Goal: Task Accomplishment & Management: Use online tool/utility

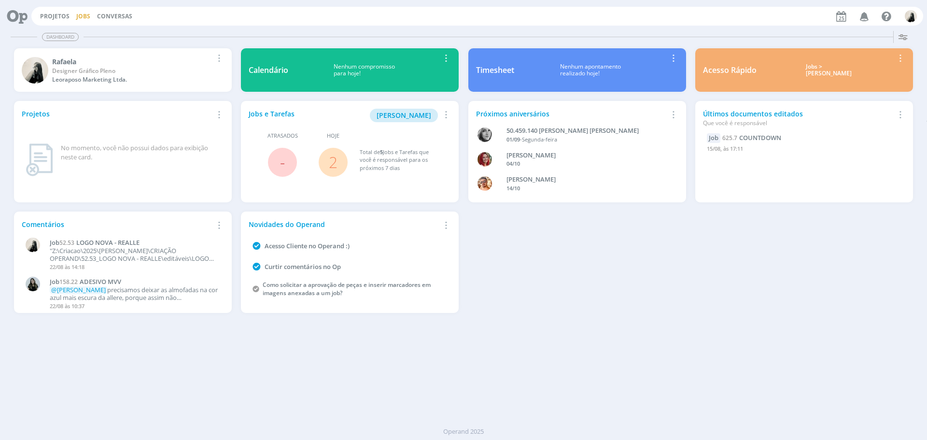
click at [79, 19] on link "Jobs" at bounding box center [83, 16] width 14 height 8
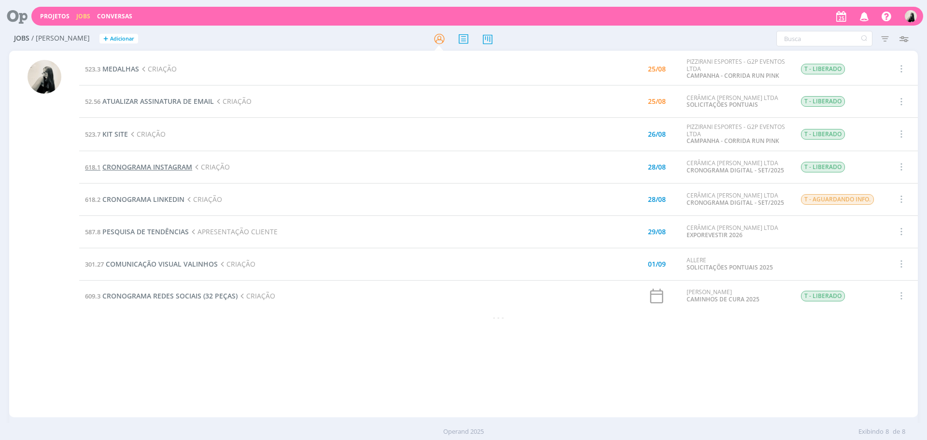
click at [177, 165] on span "CRONOGRAMA INSTAGRAM" at bounding box center [147, 166] width 90 height 9
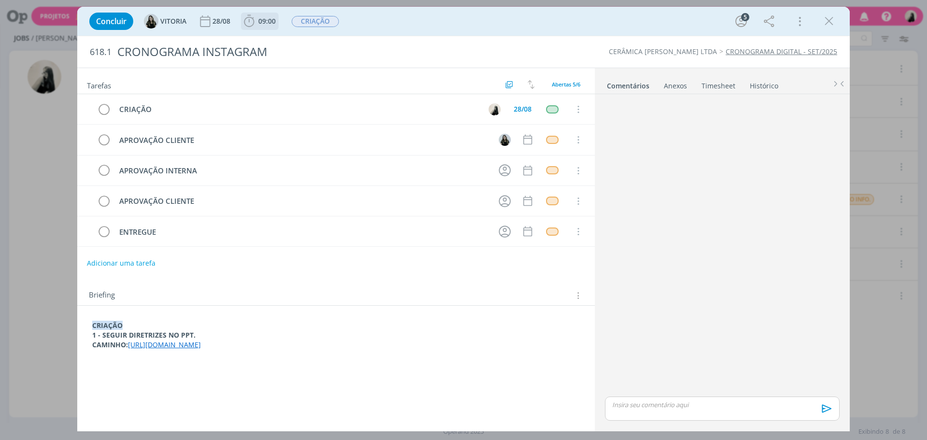
click at [260, 28] on span "09:00" at bounding box center [260, 21] width 36 height 14
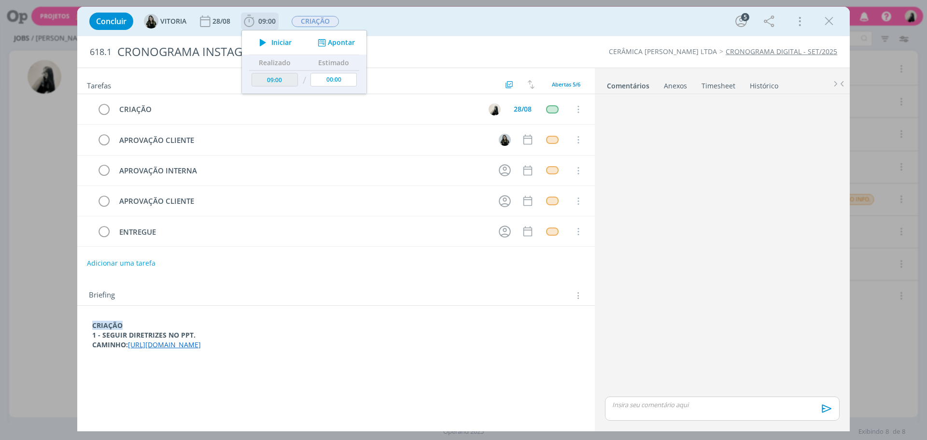
click at [264, 47] on icon "dialog" at bounding box center [262, 42] width 17 height 13
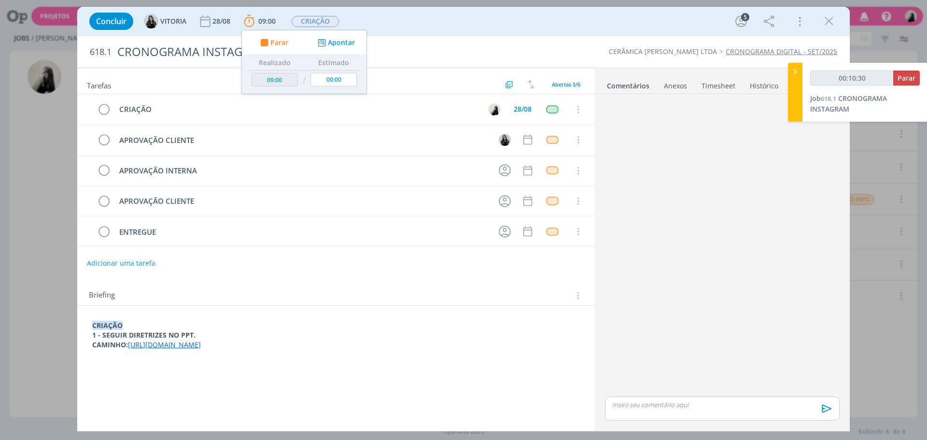
click at [201, 343] on link "[URL][DOMAIN_NAME]" at bounding box center [164, 344] width 73 height 9
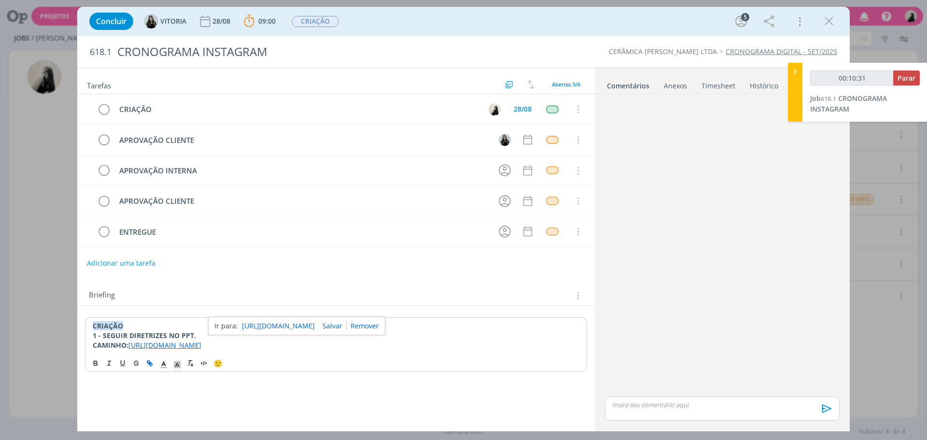
click at [300, 324] on link "[URL][DOMAIN_NAME]" at bounding box center [278, 326] width 73 height 13
type input "01:02:19"
